Goal: Find contact information: Find contact information

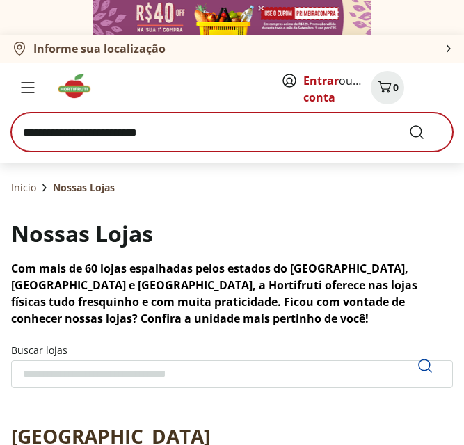
scroll to position [5547, 0]
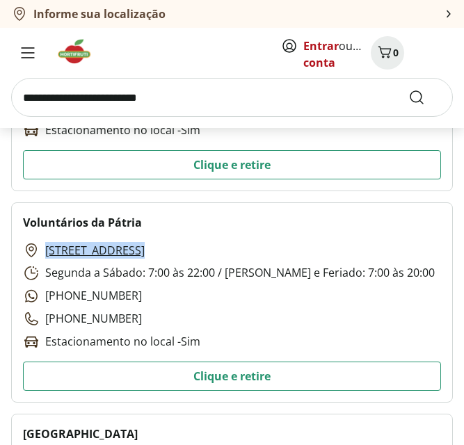
drag, startPoint x: 41, startPoint y: 249, endPoint x: 307, endPoint y: 245, distance: 266.3
click at [307, 245] on div "[STREET_ADDRESS] Segunda a Sábado: 7:00 às 22:00 / Domingo e Feriado: 7:00 às 2…" at bounding box center [229, 296] width 412 height 108
copy link "[STREET_ADDRESS]"
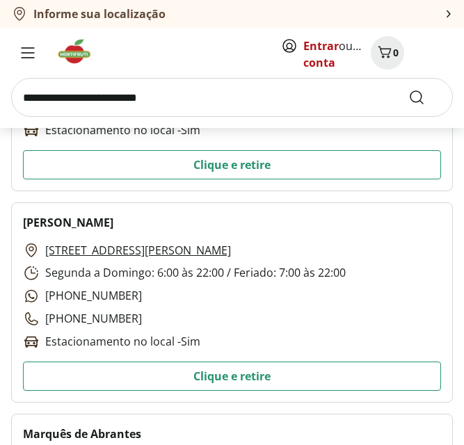
drag, startPoint x: 39, startPoint y: 252, endPoint x: 234, endPoint y: 249, distance: 195.3
click at [234, 249] on div "[STREET_ADDRESS][PERSON_NAME] Segunda a Domingo: 6:00 às 22:00 / Feriado: 7:00 …" at bounding box center [184, 296] width 323 height 108
copy link "[STREET_ADDRESS][PERSON_NAME]"
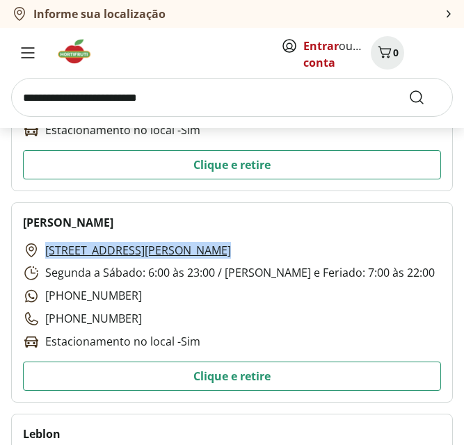
drag, startPoint x: 41, startPoint y: 252, endPoint x: 285, endPoint y: 251, distance: 244.0
click at [285, 251] on div "[STREET_ADDRESS][PERSON_NAME] Segunda a Sábado: 6:00 às 23:00 / [PERSON_NAME] e…" at bounding box center [229, 296] width 412 height 108
copy link "[STREET_ADDRESS][PERSON_NAME]"
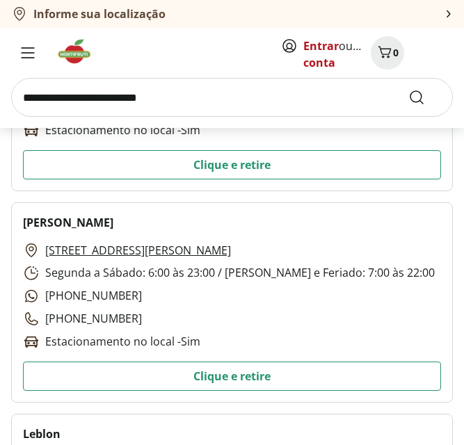
scroll to position [3884, 0]
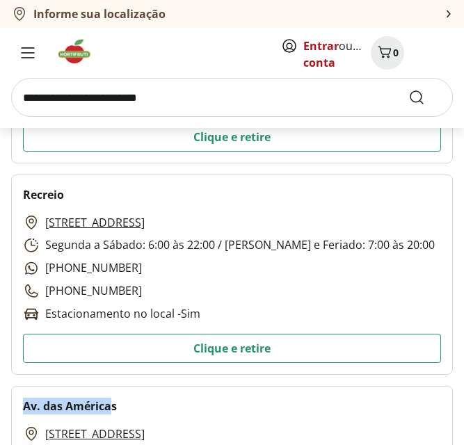
drag, startPoint x: 18, startPoint y: 414, endPoint x: 113, endPoint y: 412, distance: 94.5
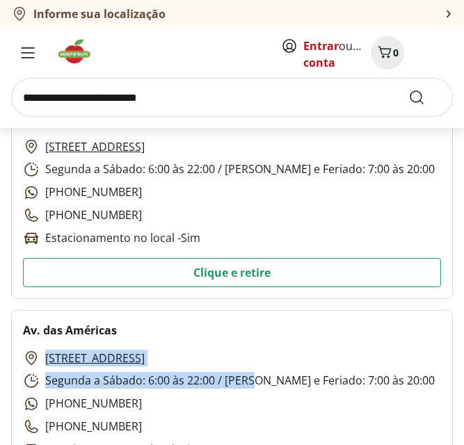
scroll to position [3963, 0]
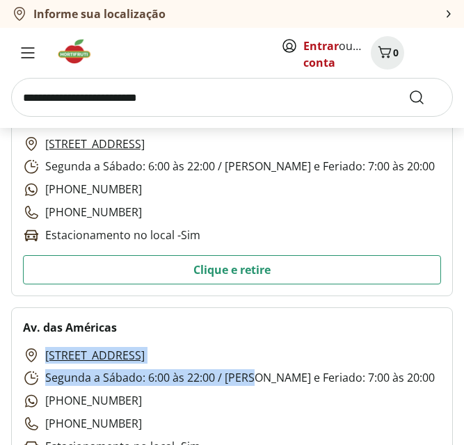
drag, startPoint x: 38, startPoint y: 430, endPoint x: 261, endPoint y: 352, distance: 236.3
click at [261, 352] on div "[STREET_ADDRESS] Segunda a Sábado: 6:00 às 22:00 / Domingo e Feriado: 7:00 às 2…" at bounding box center [229, 401] width 412 height 108
copy link "[STREET_ADDRESS]"
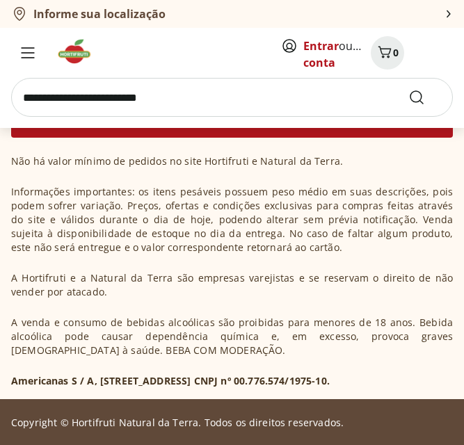
scroll to position [3011, 0]
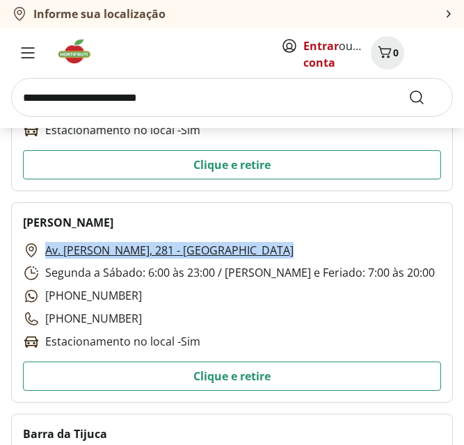
drag, startPoint x: 43, startPoint y: 247, endPoint x: 283, endPoint y: 252, distance: 239.9
click at [283, 252] on div "Av. [PERSON_NAME], 281 - Copacabana Segunda a Sábado: 6:00 às 23:00 / [PERSON_N…" at bounding box center [229, 296] width 412 height 108
copy link "Av. [PERSON_NAME], 281 - [GEOGRAPHIC_DATA]"
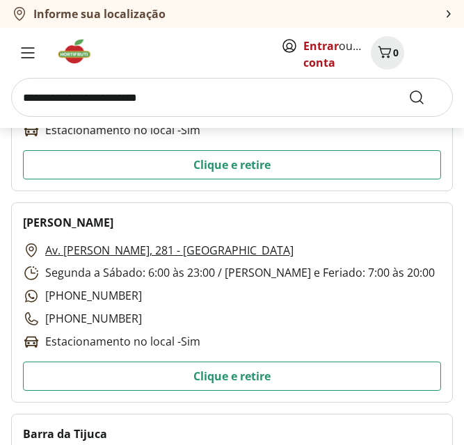
scroll to position [1137, 0]
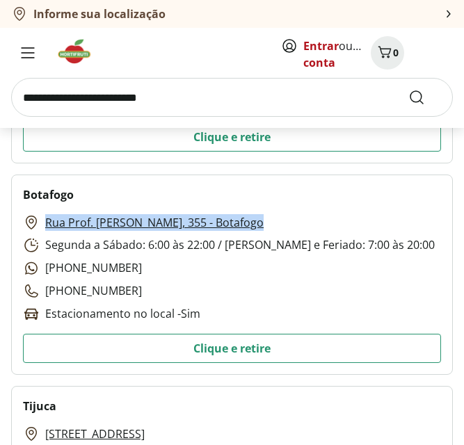
drag, startPoint x: 44, startPoint y: 224, endPoint x: 295, endPoint y: 229, distance: 250.3
click at [295, 229] on div "Rua Prof. [PERSON_NAME], 355 - Botafogo Segunda a Sábado: 6:00 às 22:00 / [PERS…" at bounding box center [229, 268] width 412 height 108
copy link "Rua Prof. [PERSON_NAME], 355 - Botafogo"
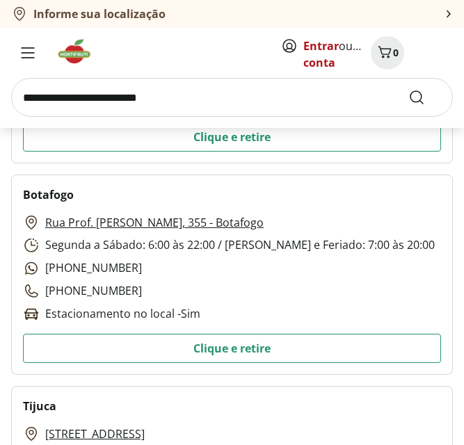
scroll to position [4279, 0]
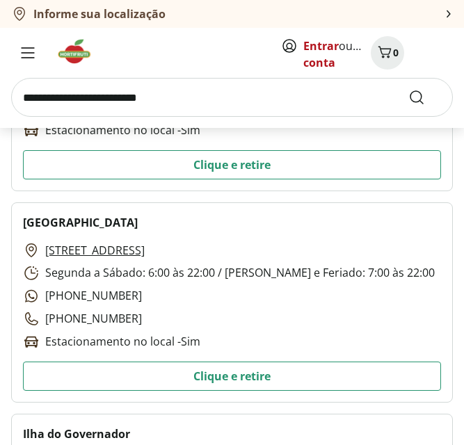
drag, startPoint x: 41, startPoint y: 251, endPoint x: 179, endPoint y: 247, distance: 138.4
click at [179, 247] on div "[STREET_ADDRESS] Segunda a Sábado: 6:00 às 22:00 / [PERSON_NAME] e Feriado: 7:0…" at bounding box center [229, 296] width 412 height 108
copy link "[STREET_ADDRESS]"
drag, startPoint x: 43, startPoint y: 250, endPoint x: 205, endPoint y: 245, distance: 162.1
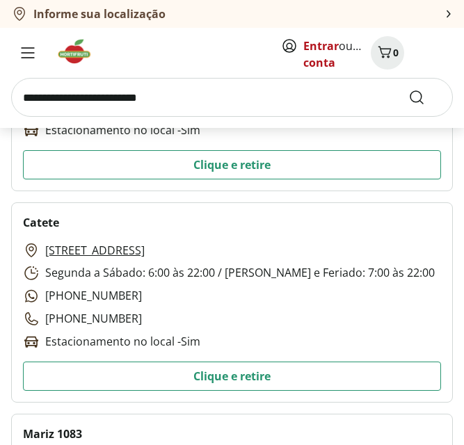
click at [205, 245] on div "[STREET_ADDRESS] Segunda a Sábado: 6:00 às 22:00 / [PERSON_NAME] e Feriado: 7:0…" at bounding box center [229, 296] width 412 height 108
copy link "[STREET_ADDRESS]"
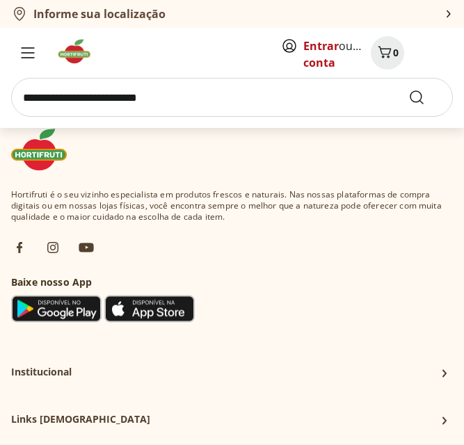
scroll to position [8505, 0]
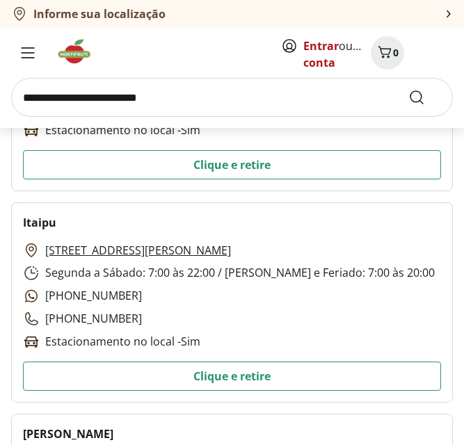
drag, startPoint x: 38, startPoint y: 254, endPoint x: 294, endPoint y: 245, distance: 256.7
click at [294, 245] on div "[STREET_ADDRESS][PERSON_NAME] Segunda a Sábado: 7:00 às 22:00 / [PERSON_NAME] e…" at bounding box center [229, 296] width 412 height 108
copy link "[STREET_ADDRESS][PERSON_NAME]"
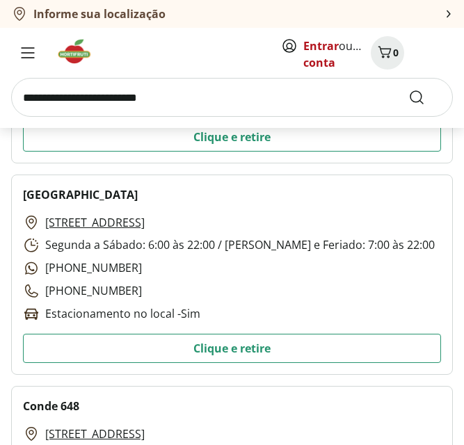
scroll to position [10224, 0]
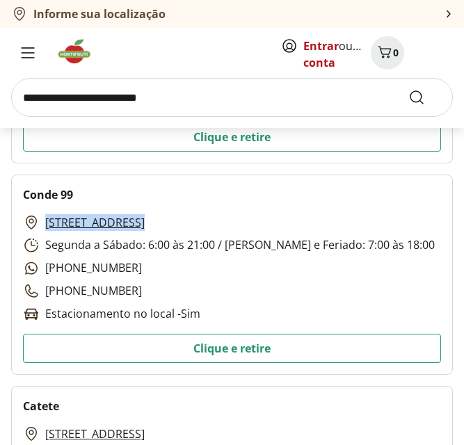
drag, startPoint x: 44, startPoint y: 222, endPoint x: 232, endPoint y: 223, distance: 188.4
click at [232, 223] on div "[STREET_ADDRESS] Segunda a Sábado: 6:00 às 21:00 / Domingo e Feriado: 7:00 às 1…" at bounding box center [229, 268] width 412 height 108
copy link "[STREET_ADDRESS]"
